Goal: Information Seeking & Learning: Understand process/instructions

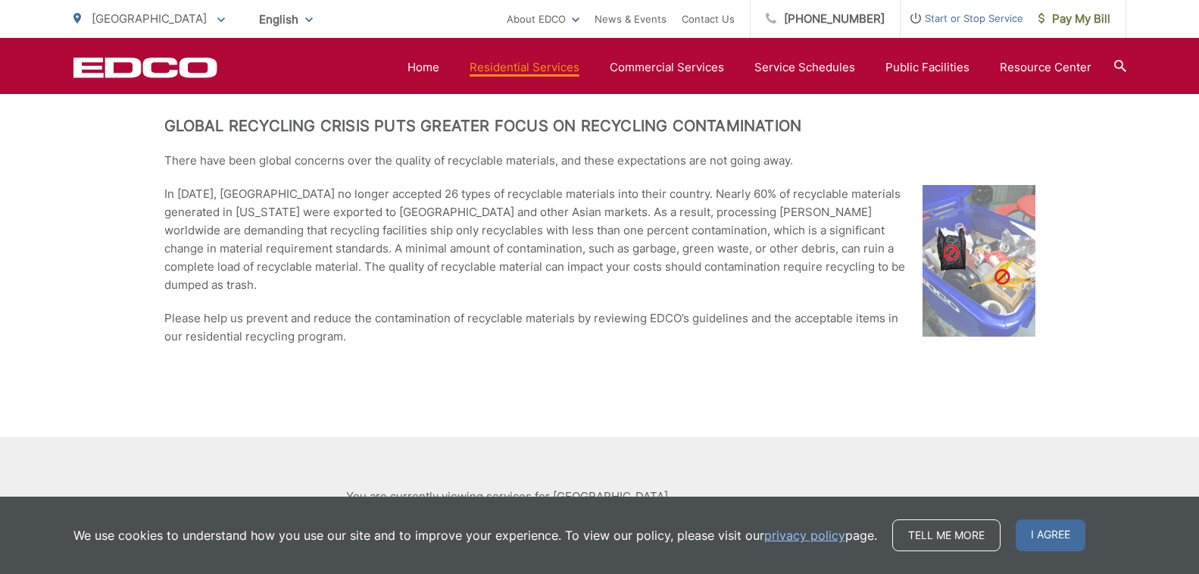
scroll to position [2349, 0]
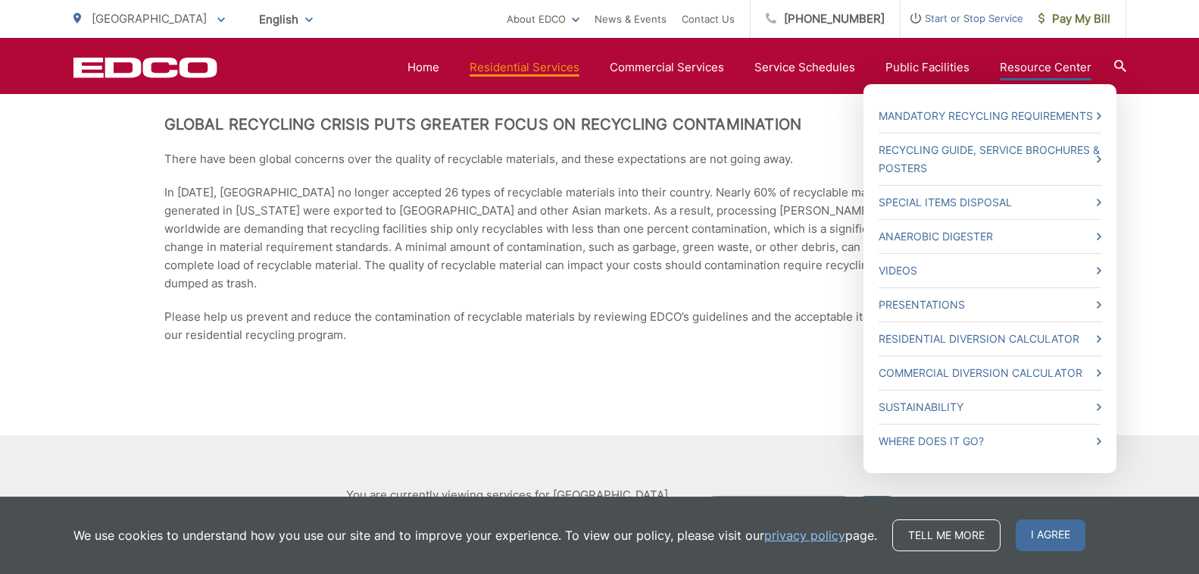
click at [1033, 66] on link "Resource Center" at bounding box center [1046, 67] width 92 height 18
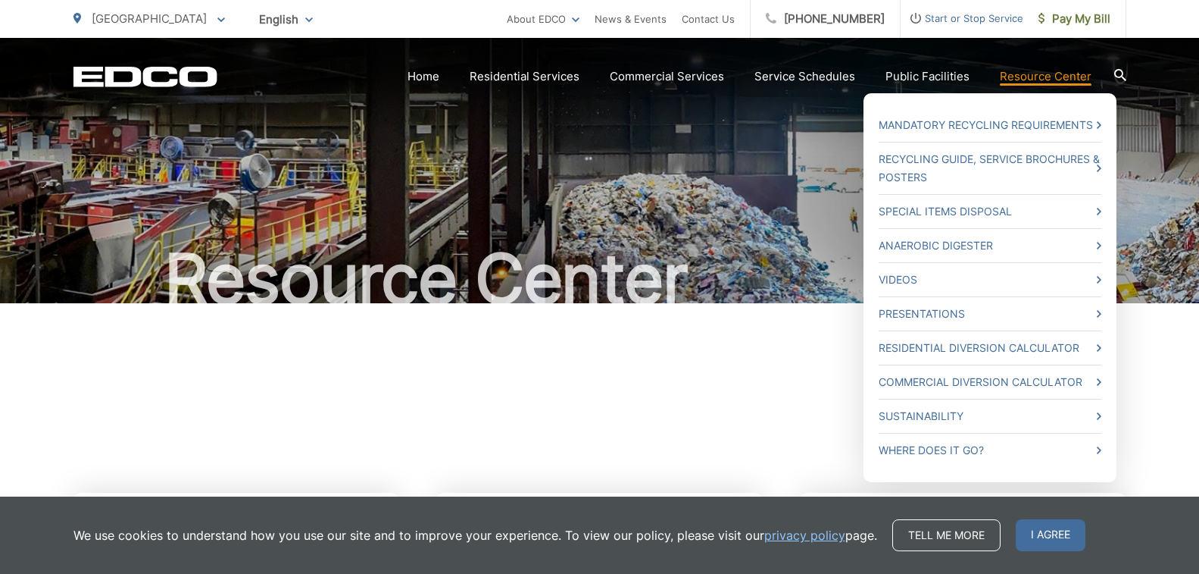
drag, startPoint x: 1019, startPoint y: 163, endPoint x: 1062, endPoint y: 81, distance: 92.5
click at [1062, 81] on link "Resource Center" at bounding box center [1046, 76] width 92 height 18
click at [1097, 211] on icon at bounding box center [1099, 212] width 5 height 8
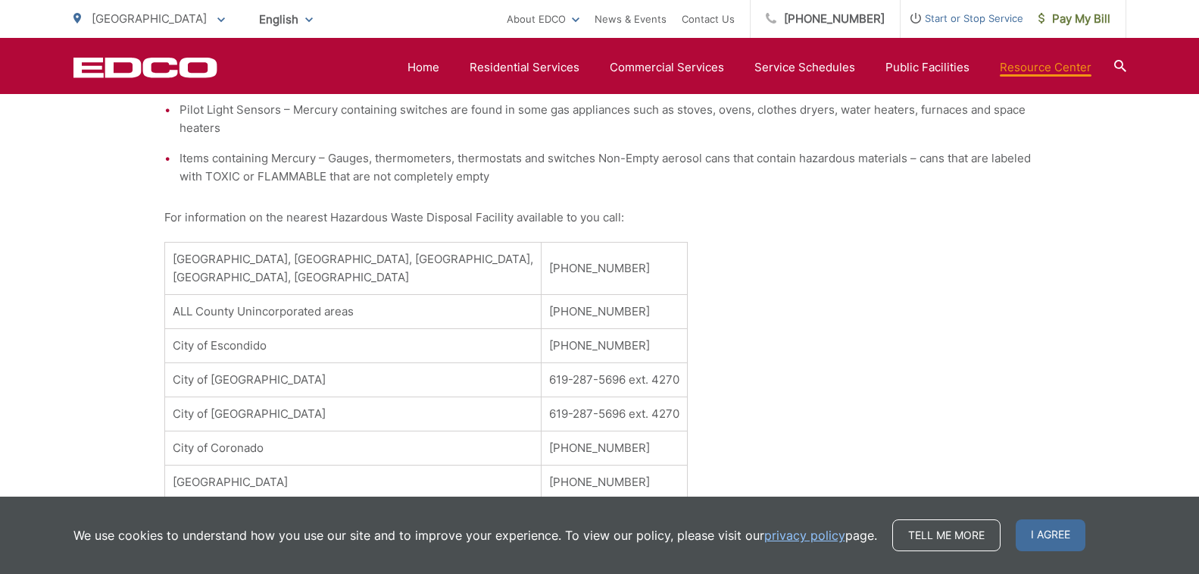
scroll to position [682, 0]
